Goal: Task Accomplishment & Management: Use online tool/utility

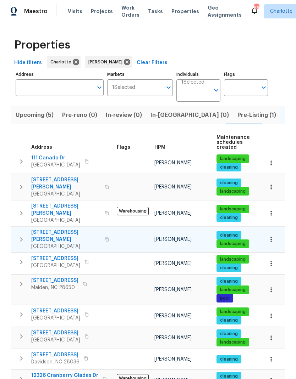
click at [62, 229] on span "132 Windy Hill Rd" at bounding box center [65, 236] width 69 height 14
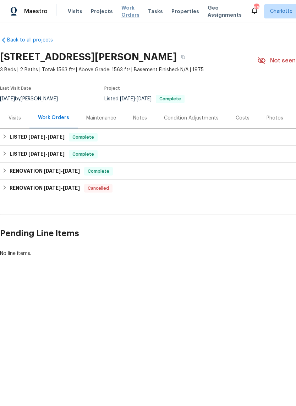
click at [126, 13] on span "Work Orders" at bounding box center [130, 11] width 18 height 14
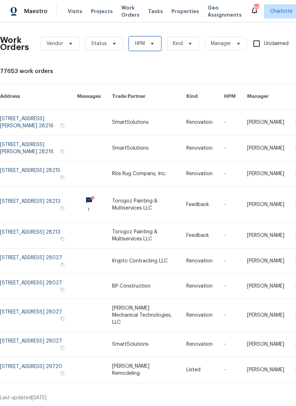
click at [154, 44] on icon at bounding box center [152, 44] width 6 height 6
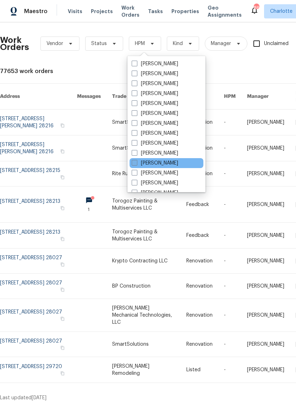
click at [166, 163] on label "[PERSON_NAME]" at bounding box center [155, 163] width 46 height 7
click at [136, 163] on input "[PERSON_NAME]" at bounding box center [134, 162] width 5 height 5
checkbox input "true"
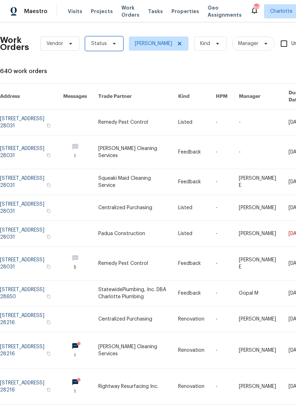
click at [111, 39] on span "Status" at bounding box center [104, 44] width 38 height 14
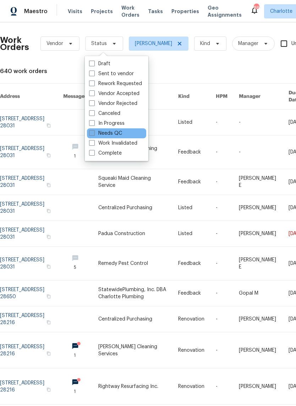
click at [118, 134] on label "Needs QC" at bounding box center [105, 133] width 33 height 7
click at [94, 134] on input "Needs QC" at bounding box center [91, 132] width 5 height 5
checkbox input "true"
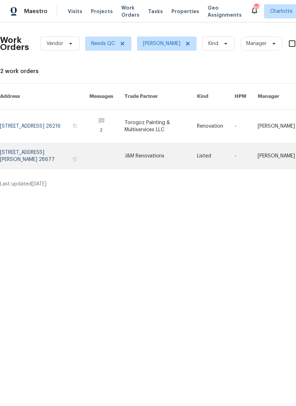
click at [178, 152] on link at bounding box center [160, 156] width 72 height 26
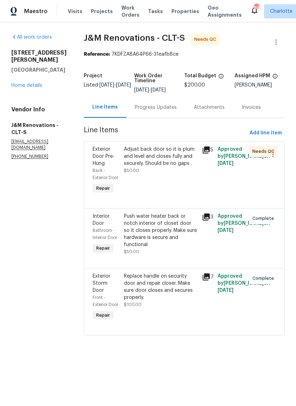
click at [188, 181] on div "Adjust back door so it is plum and level and closes fully and securely. Should …" at bounding box center [161, 171] width 78 height 54
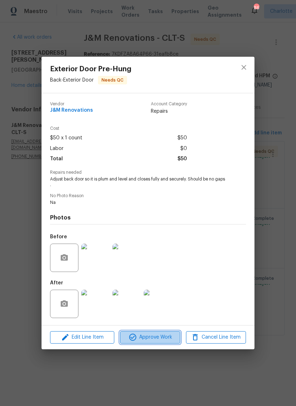
click at [163, 338] on span "Approve Work" at bounding box center [150, 337] width 56 height 9
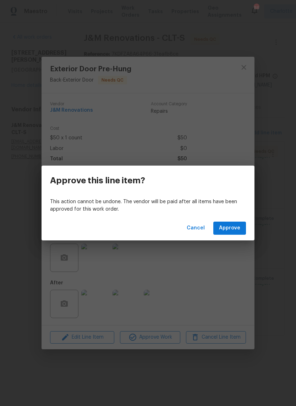
click at [233, 231] on span "Approve" at bounding box center [229, 228] width 21 height 9
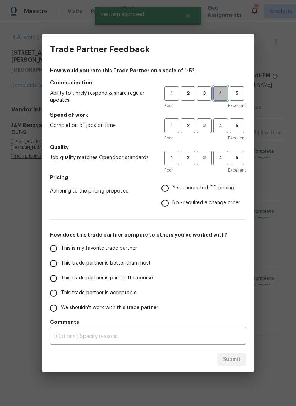
click at [222, 91] on span "4" at bounding box center [220, 93] width 13 height 8
click at [221, 129] on span "4" at bounding box center [220, 126] width 13 height 8
click at [224, 158] on span "4" at bounding box center [220, 158] width 13 height 8
click at [165, 194] on input "Yes - accepted OD pricing" at bounding box center [164, 188] width 15 height 15
radio input "true"
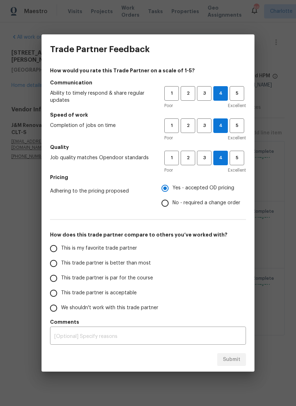
click at [60, 251] on input "This is my favorite trade partner" at bounding box center [53, 248] width 15 height 15
click at [232, 362] on span "Submit" at bounding box center [231, 359] width 17 height 9
radio input "true"
